Goal: Transaction & Acquisition: Purchase product/service

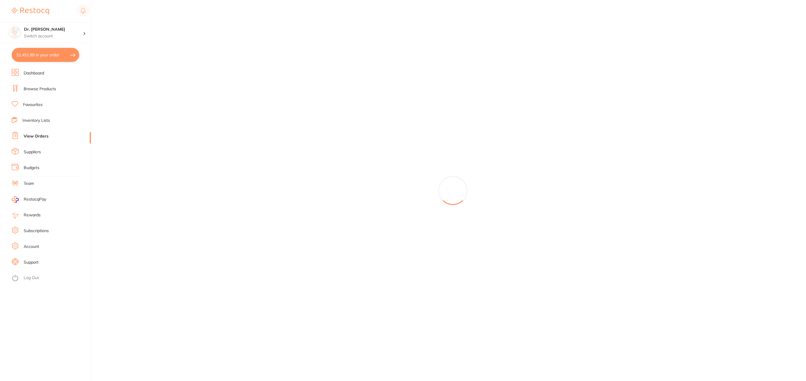
click at [323, 133] on div at bounding box center [452, 190] width 706 height 381
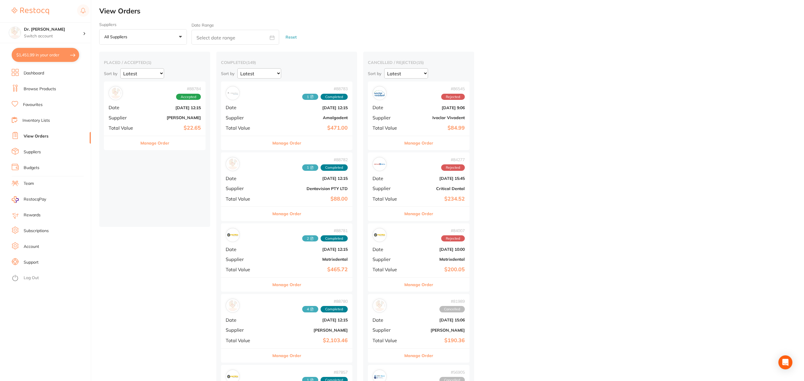
click at [31, 89] on link "Browse Products" at bounding box center [40, 89] width 32 height 6
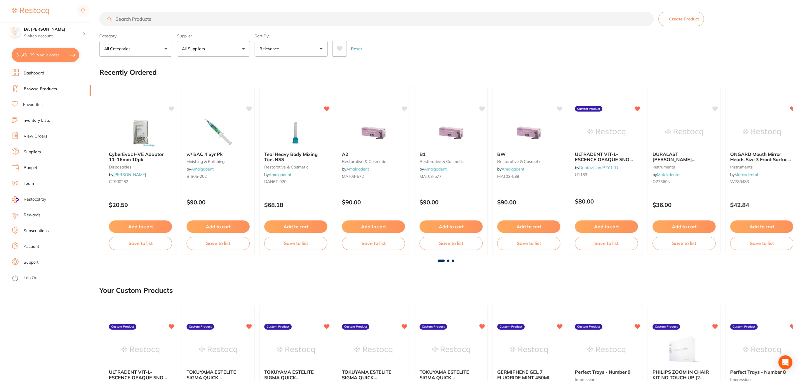
click at [121, 22] on input "search" at bounding box center [376, 19] width 555 height 15
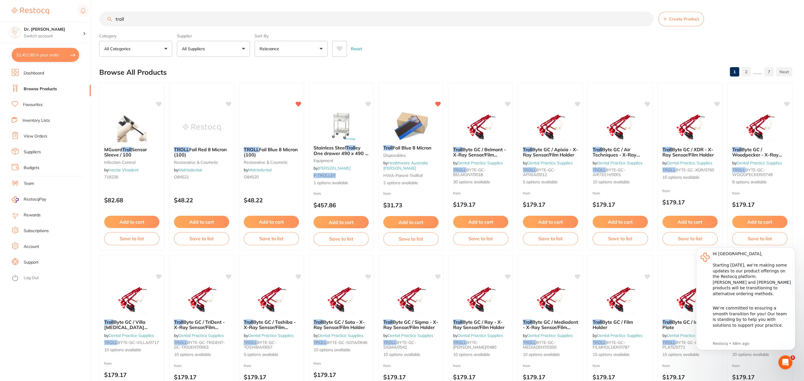
type input "troll"
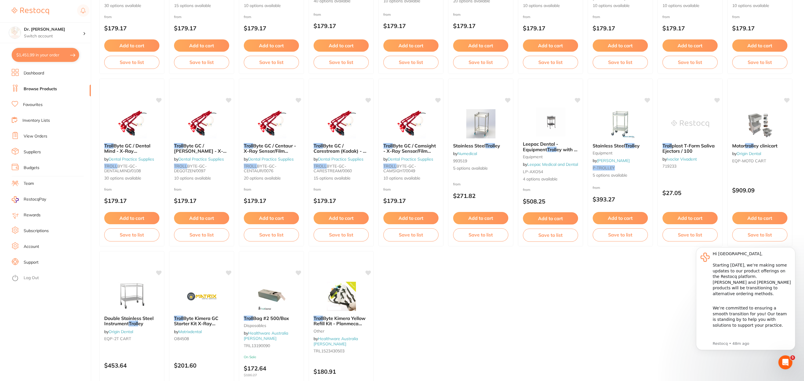
scroll to position [762, 0]
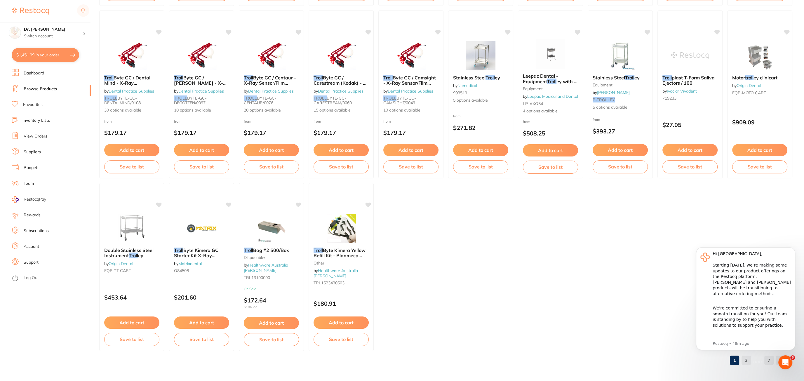
click at [42, 105] on link "Favourites" at bounding box center [33, 105] width 20 height 6
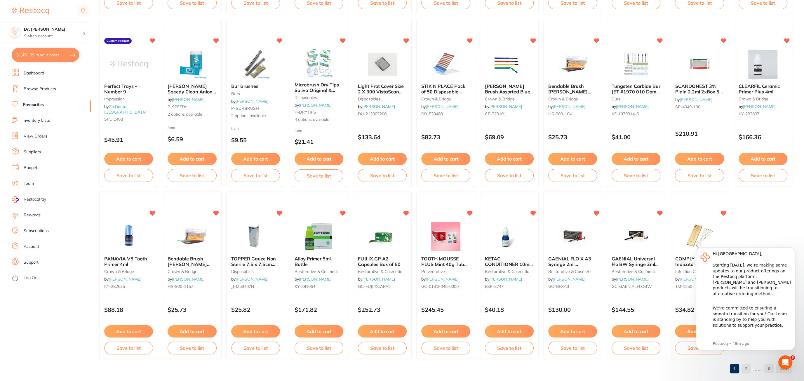
scroll to position [568, 0]
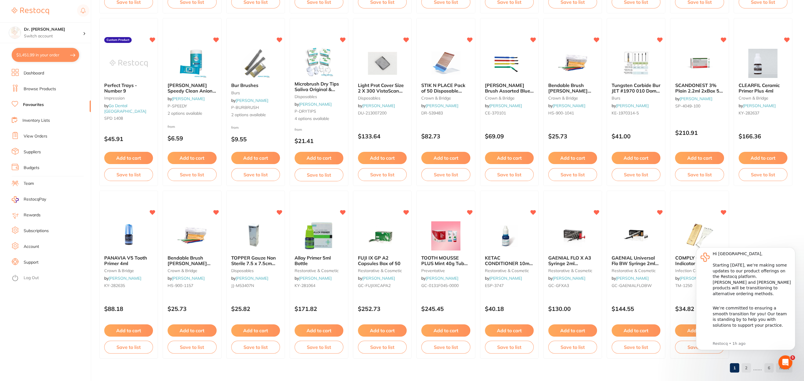
click at [37, 135] on link "View Orders" at bounding box center [36, 136] width 24 height 6
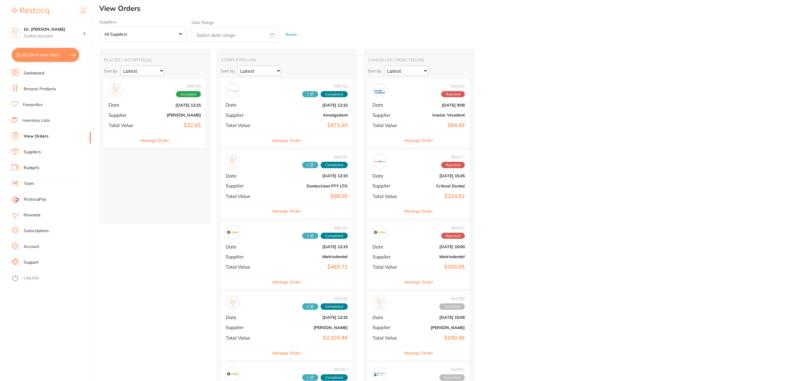
scroll to position [3, 0]
click at [141, 126] on div "# 88784 Accepted Date [DATE] 12:15 Supplier [PERSON_NAME] Total Value $22.65" at bounding box center [155, 106] width 102 height 54
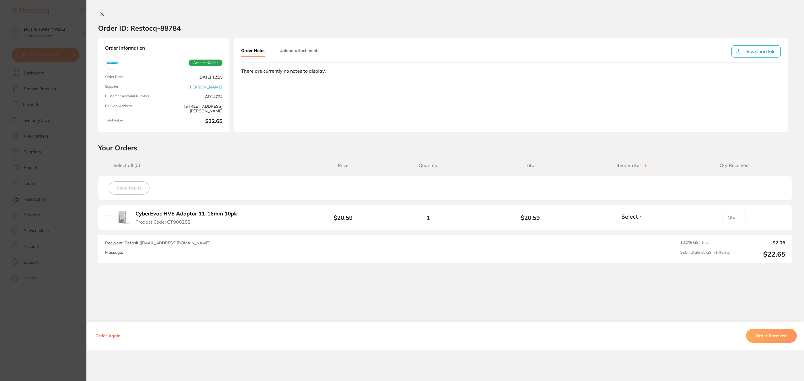
scroll to position [96, 0]
click at [102, 14] on icon at bounding box center [102, 14] width 5 height 5
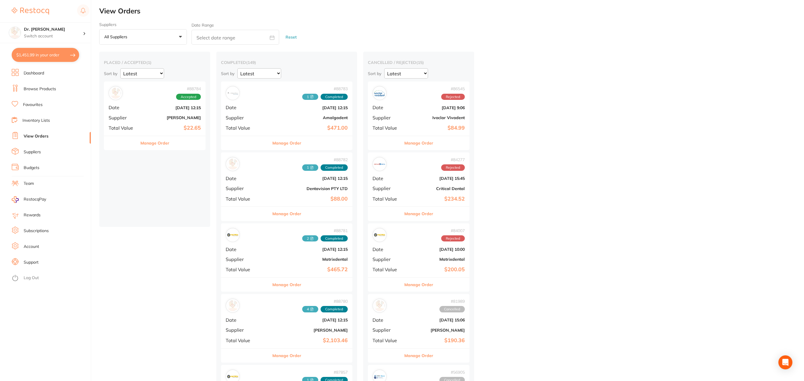
click at [49, 88] on link "Browse Products" at bounding box center [40, 89] width 32 height 6
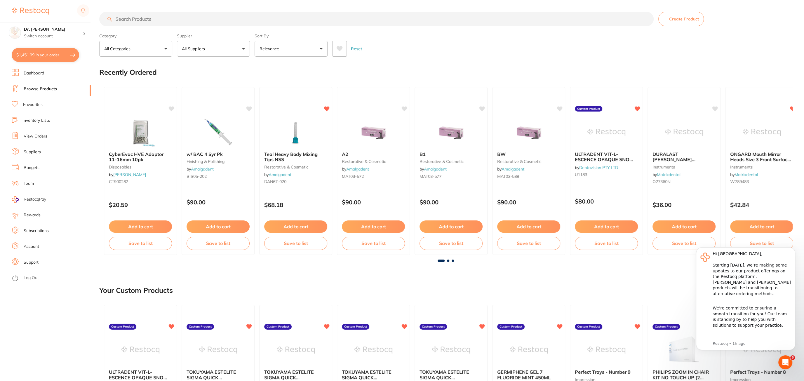
click at [140, 18] on input "search" at bounding box center [376, 19] width 555 height 15
type input "triplex tips"
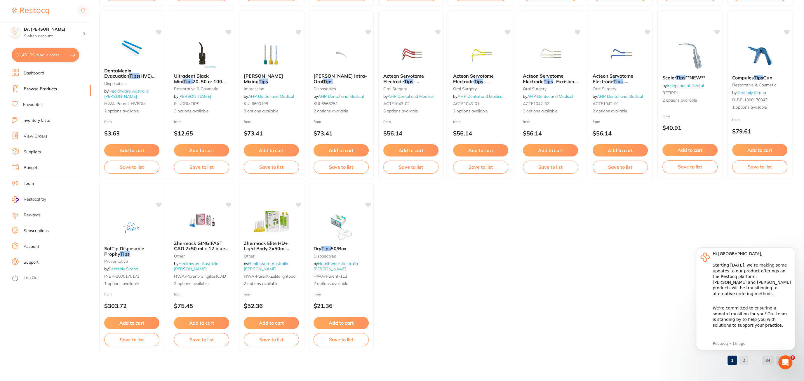
click at [51, 60] on button "$1,451.99 in your order" at bounding box center [45, 55] width 67 height 14
checkbox input "true"
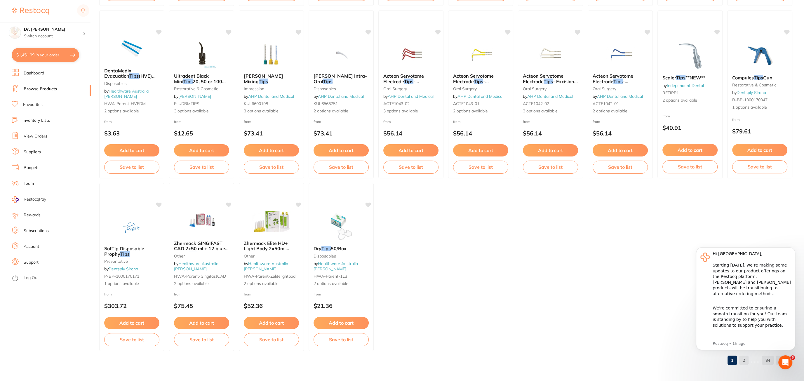
checkbox input "true"
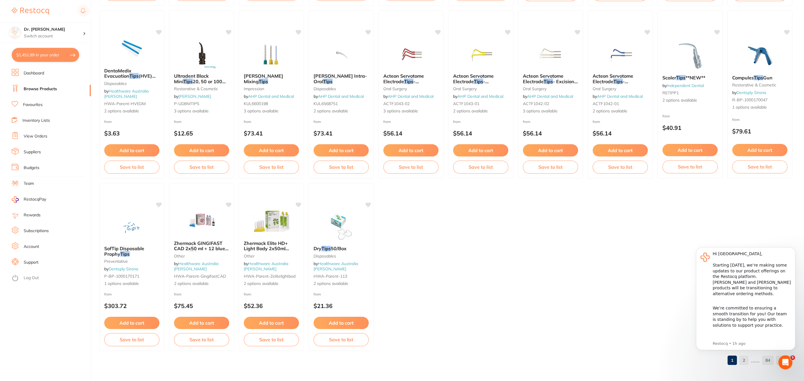
checkbox input "true"
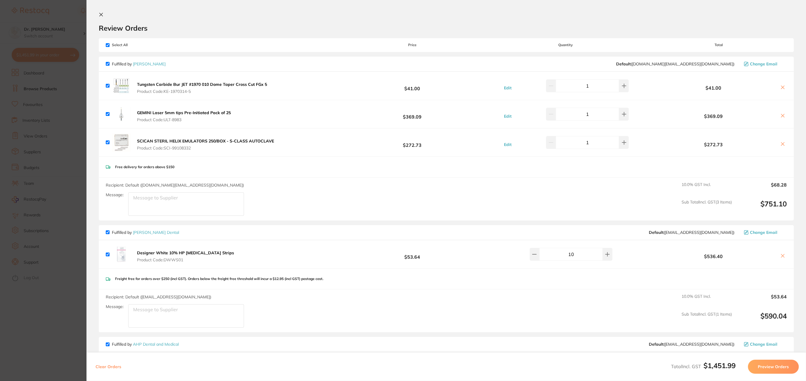
click at [100, 19] on div "Review Orders" at bounding box center [446, 22] width 695 height 20
click at [100, 16] on icon at bounding box center [101, 14] width 5 height 5
